Goal: Task Accomplishment & Management: Manage account settings

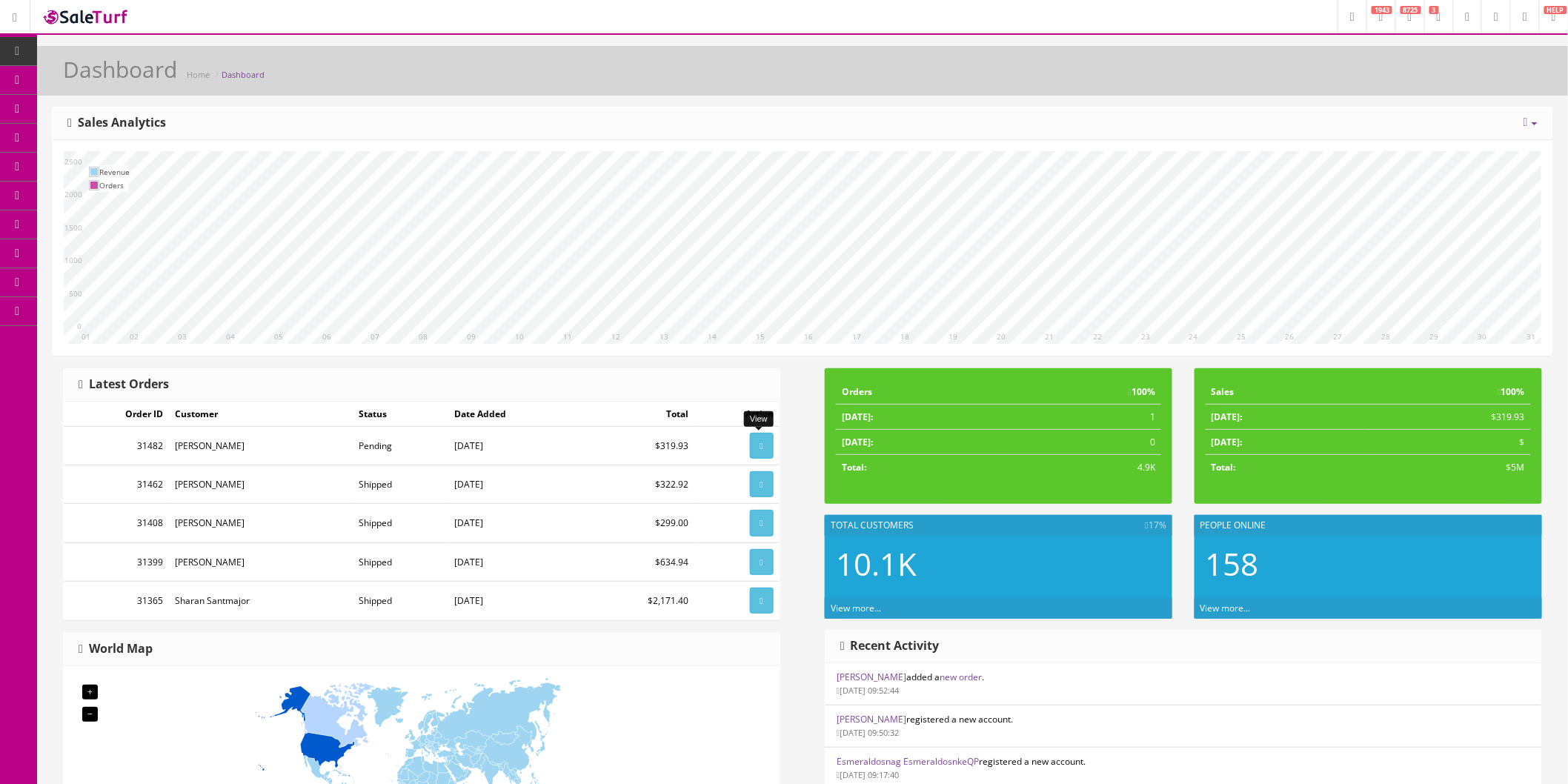
click at [766, 445] on link at bounding box center [761, 445] width 24 height 26
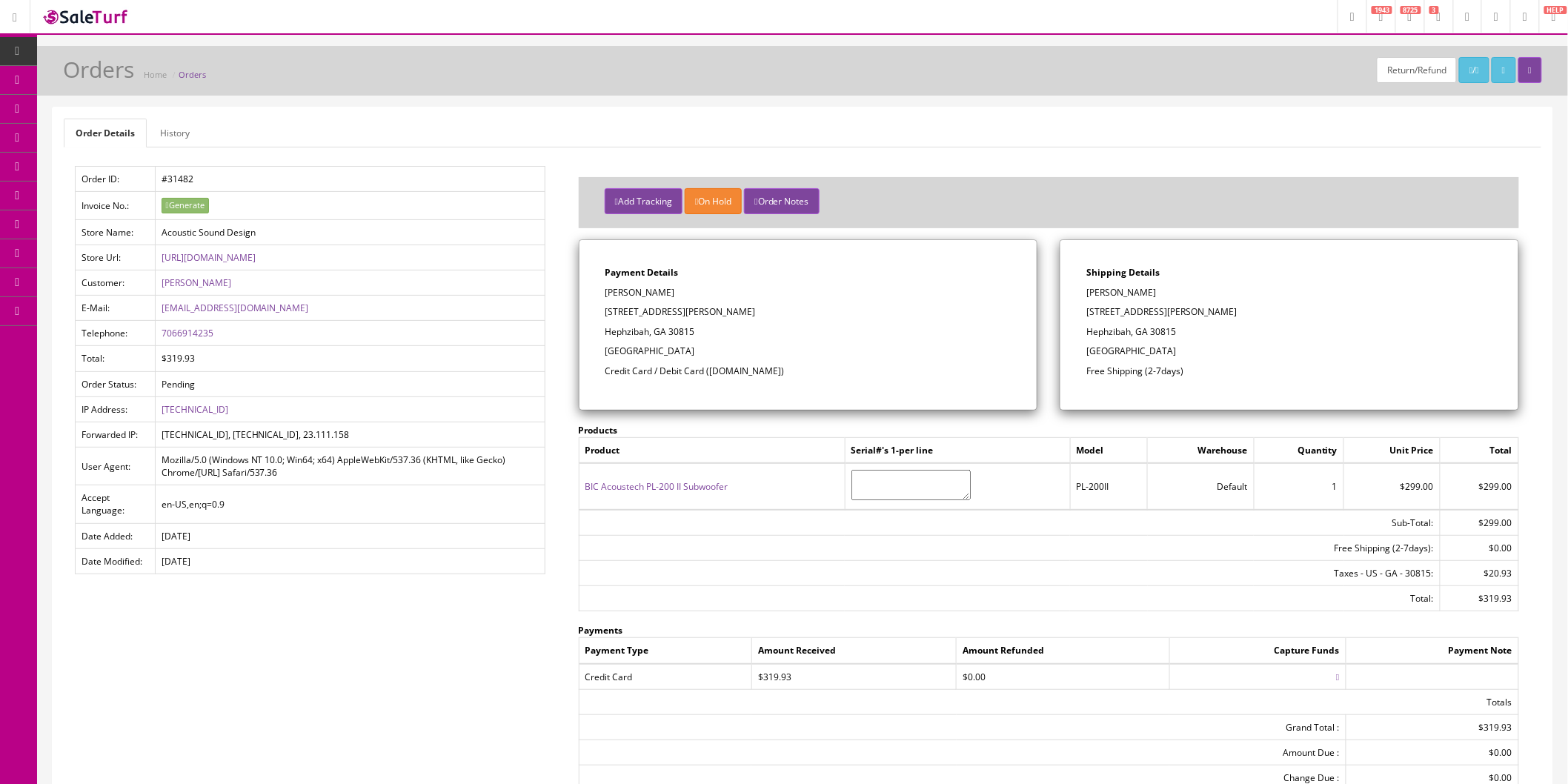
drag, startPoint x: 1166, startPoint y: 294, endPoint x: 1089, endPoint y: 297, distance: 77.1
click at [1089, 297] on p "[PERSON_NAME]" at bounding box center [1288, 292] width 406 height 13
copy p "[PERSON_NAME]"
click at [1179, 301] on div "Shipping Details michael kennedy 2609 Carrington Drive Hephzibah, GA 30815 Unit…" at bounding box center [1289, 325] width 458 height 169
drag, startPoint x: 1193, startPoint y: 314, endPoint x: 1089, endPoint y: 314, distance: 104.0
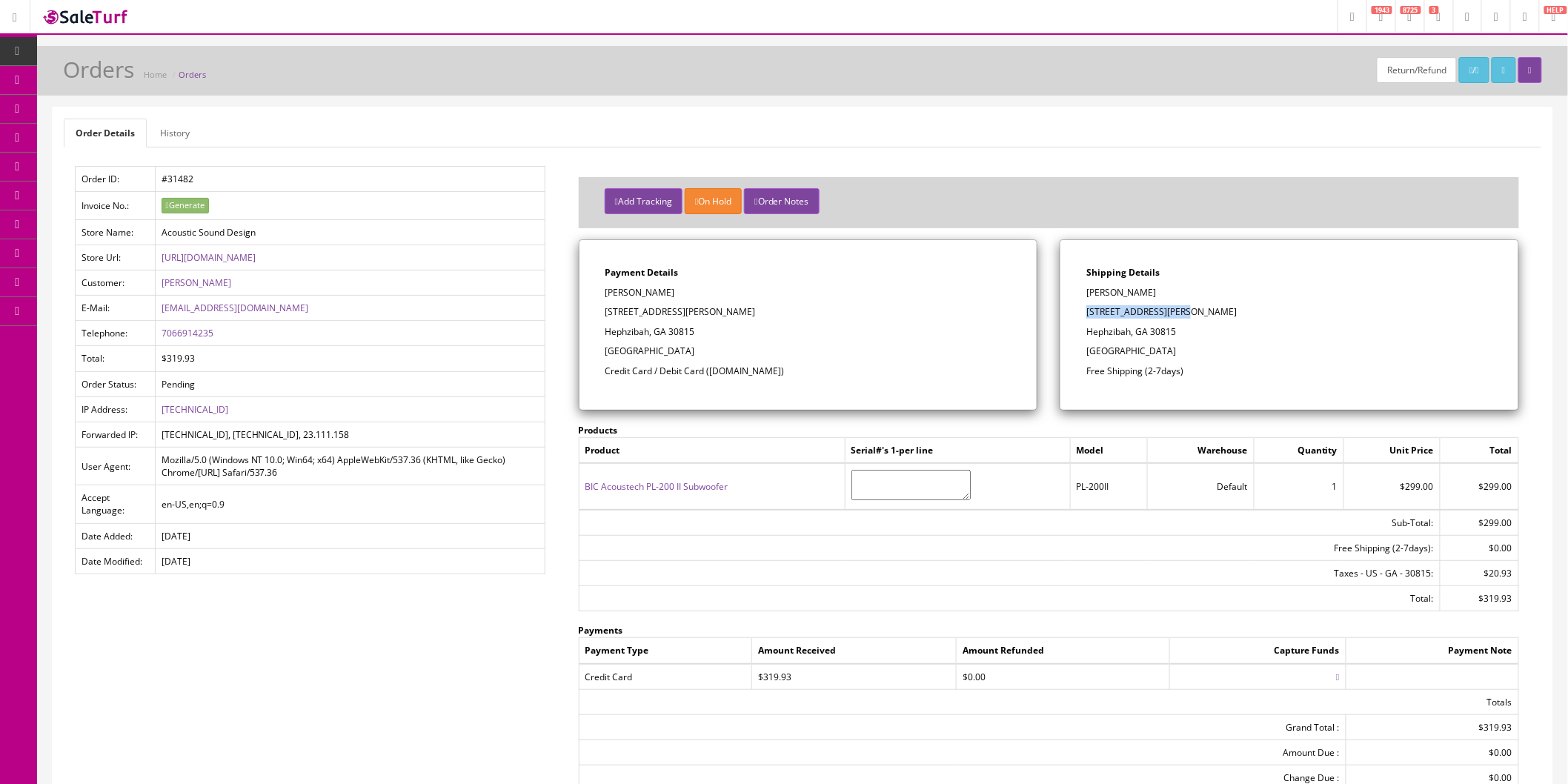
click at [1089, 314] on p "2609 Carrington Drive" at bounding box center [1288, 312] width 406 height 13
copy p "2609 Carrington Drive"
click at [1209, 330] on p "Hephzibah, GA 30815" at bounding box center [1288, 332] width 406 height 13
drag, startPoint x: 1194, startPoint y: 334, endPoint x: 1151, endPoint y: 334, distance: 43.0
click at [1151, 334] on p "Hephzibah, GA 30815" at bounding box center [1288, 332] width 406 height 13
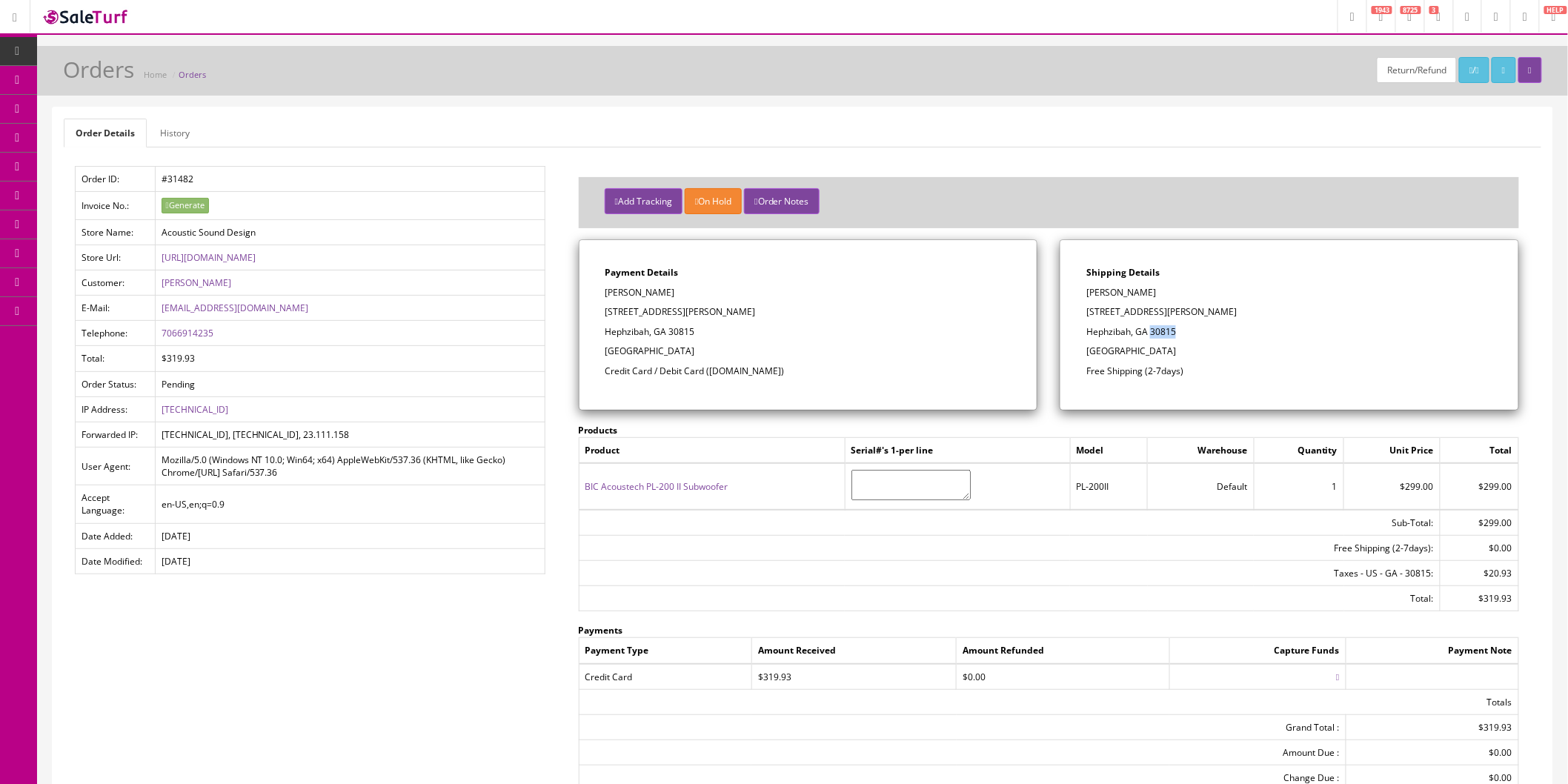
copy p "30815"
drag, startPoint x: 228, startPoint y: 336, endPoint x: 158, endPoint y: 333, distance: 70.1
click at [158, 333] on td "7066914235" at bounding box center [349, 333] width 390 height 25
copy link "7066914235"
drag, startPoint x: 241, startPoint y: 308, endPoint x: 159, endPoint y: 308, distance: 82.0
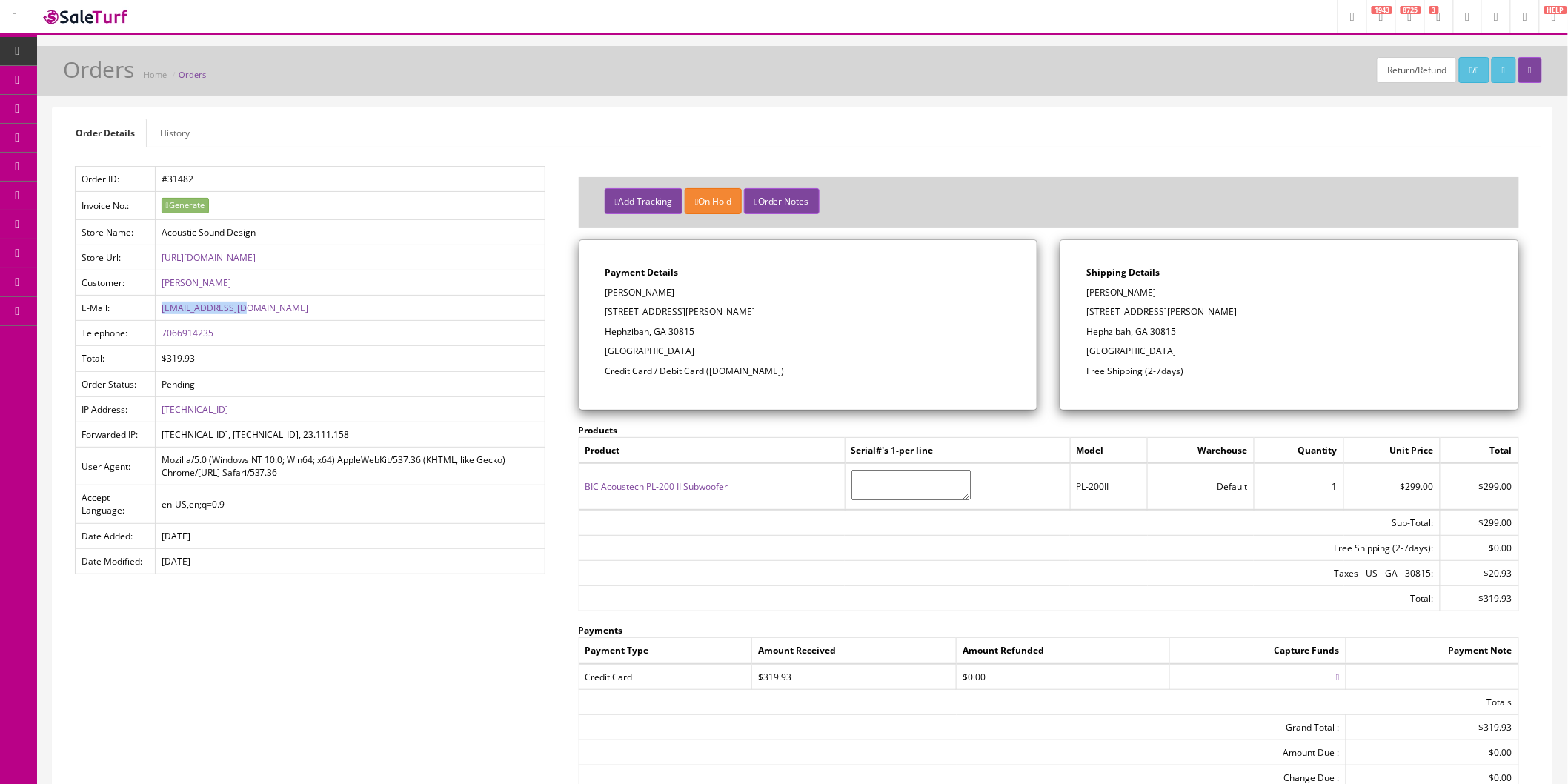
click at [159, 308] on td "djnoodle@live.com" at bounding box center [349, 308] width 390 height 25
copy link "djnoodle@live.com"
click at [624, 200] on button "Add Tracking" at bounding box center [643, 200] width 78 height 26
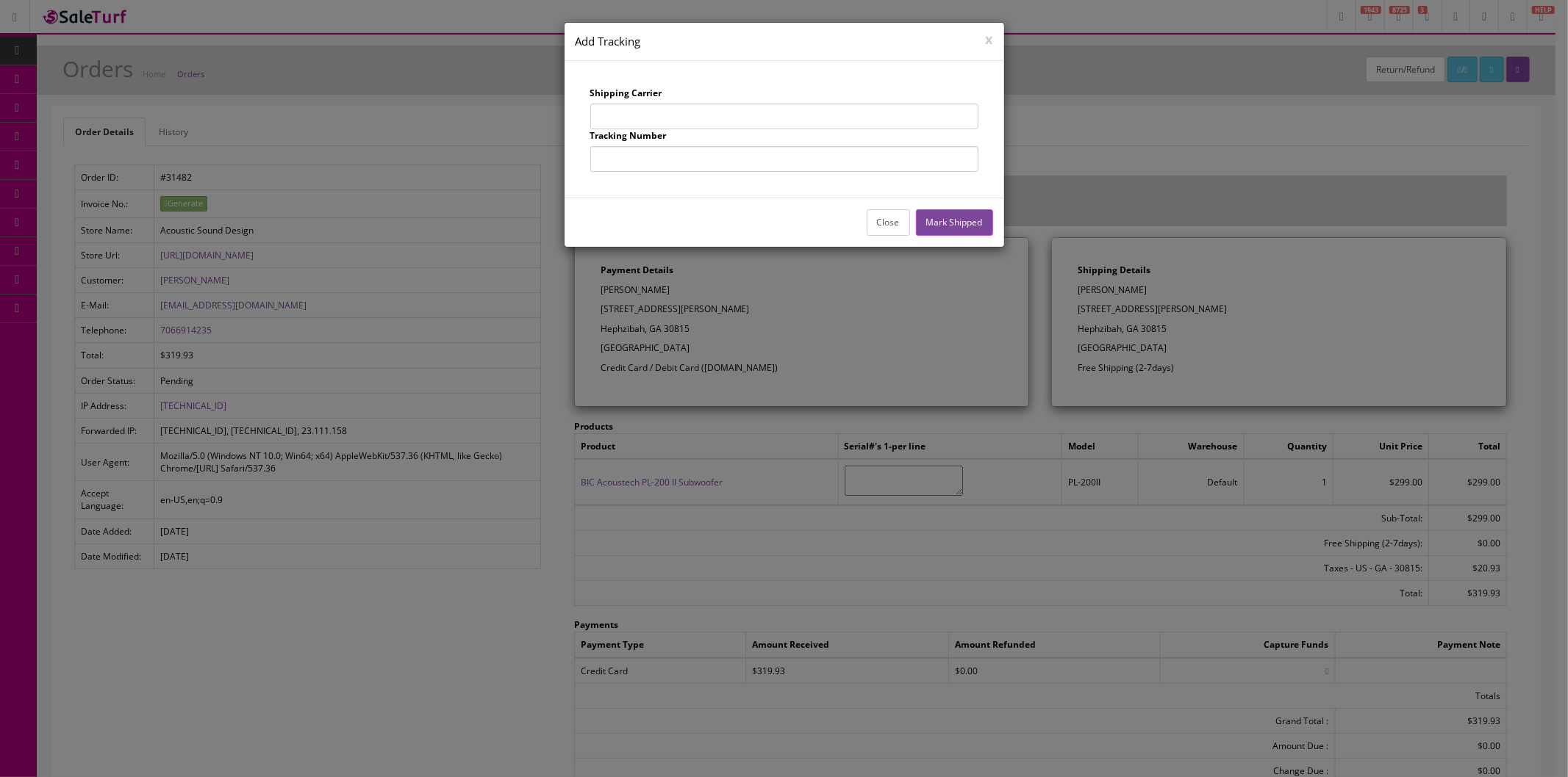
drag, startPoint x: 658, startPoint y: 119, endPoint x: 674, endPoint y: 129, distance: 18.9
click at [658, 119] on input "text" at bounding box center [784, 116] width 388 height 25
type input "UPS"
click at [678, 164] on input "text" at bounding box center [784, 159] width 388 height 25
type input "1Z863E834256944363"
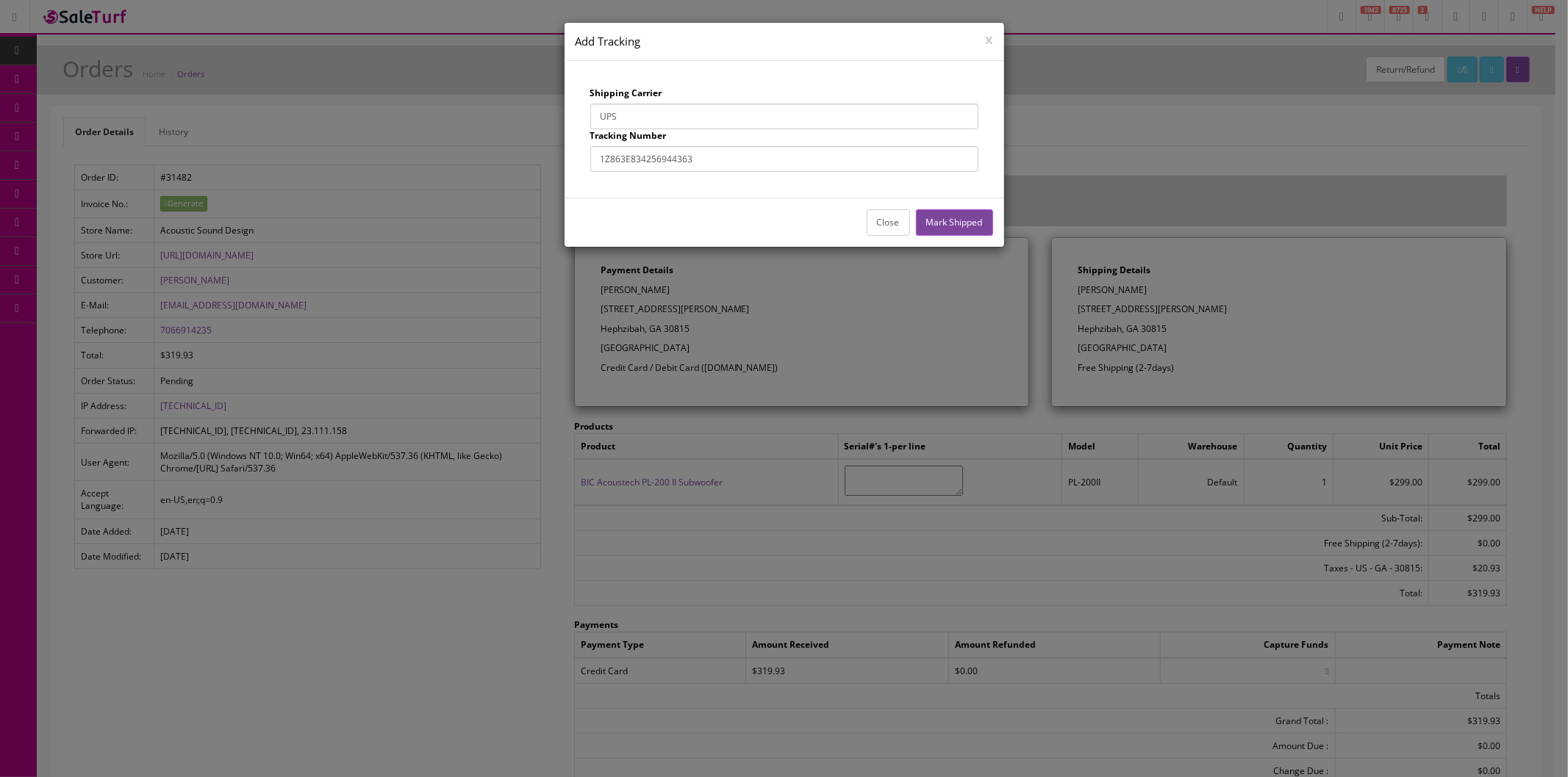
click at [935, 216] on button "Mark Shipped" at bounding box center [955, 222] width 77 height 25
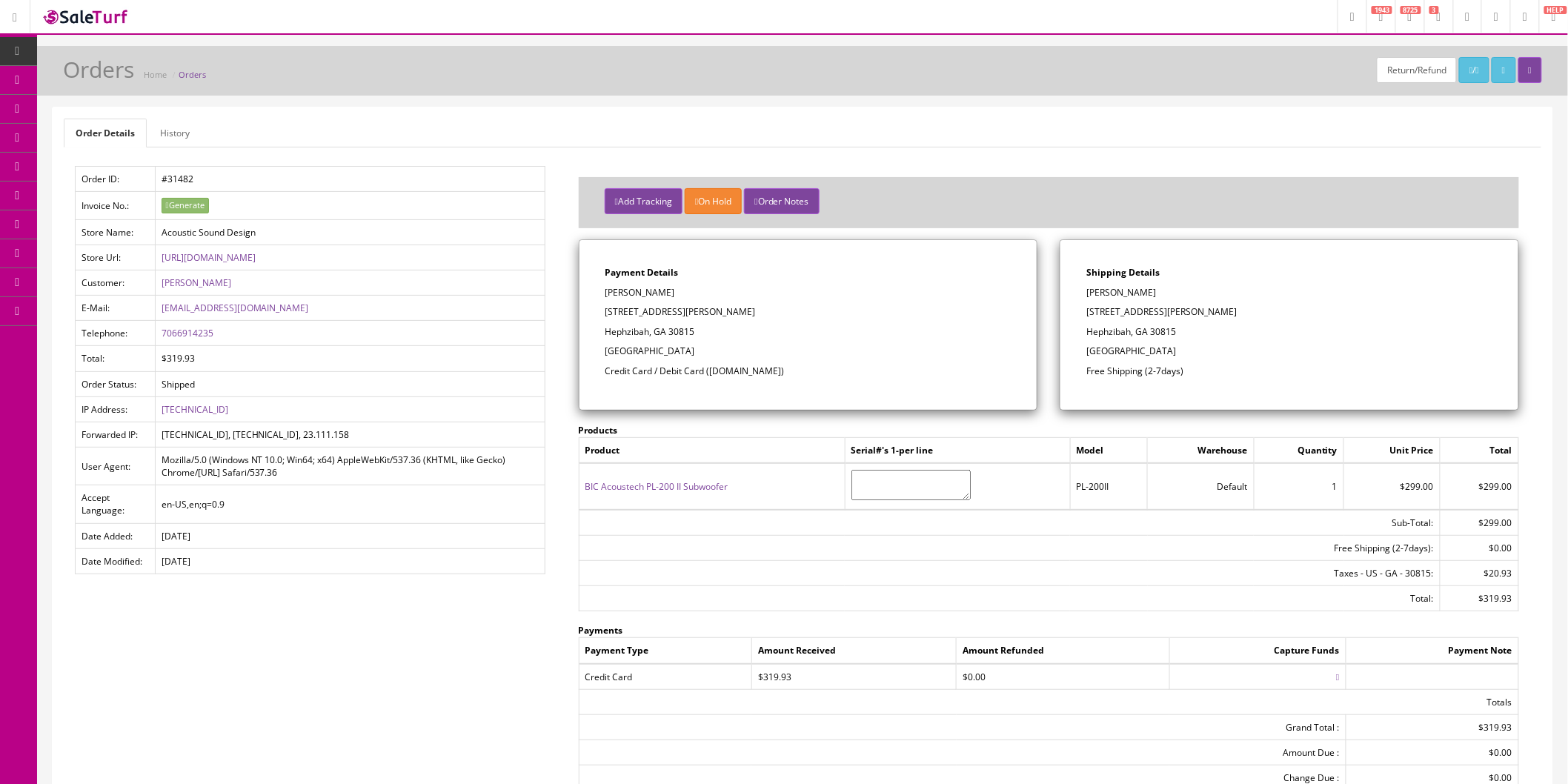
drag, startPoint x: 1091, startPoint y: 134, endPoint x: 196, endPoint y: 55, distance: 898.5
click at [1065, 131] on ul "Order Details History" at bounding box center [802, 133] width 1477 height 29
click at [127, 8] on link at bounding box center [85, 16] width 111 height 33
